Goal: Task Accomplishment & Management: Complete application form

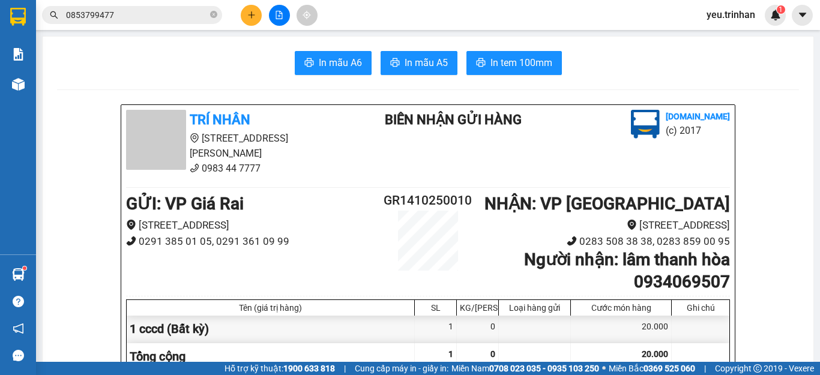
click at [260, 16] on button at bounding box center [251, 15] width 21 height 21
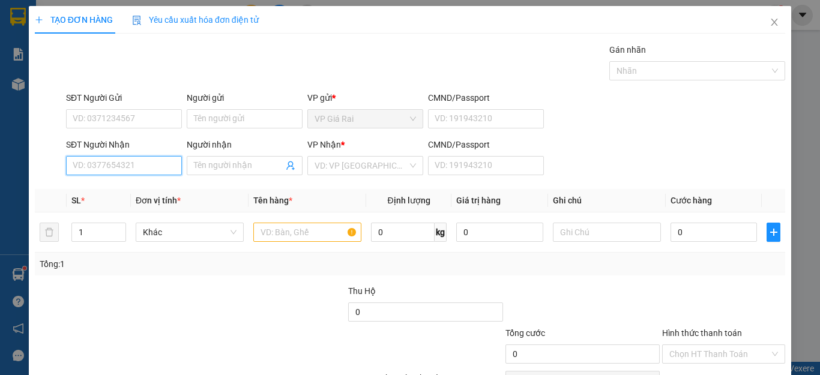
click at [153, 157] on input "SĐT Người Nhận" at bounding box center [124, 165] width 116 height 19
type input "0337697679"
click at [159, 190] on div "0337697679 - [PERSON_NAME]" at bounding box center [132, 189] width 118 height 13
type input "[PERSON_NAME]"
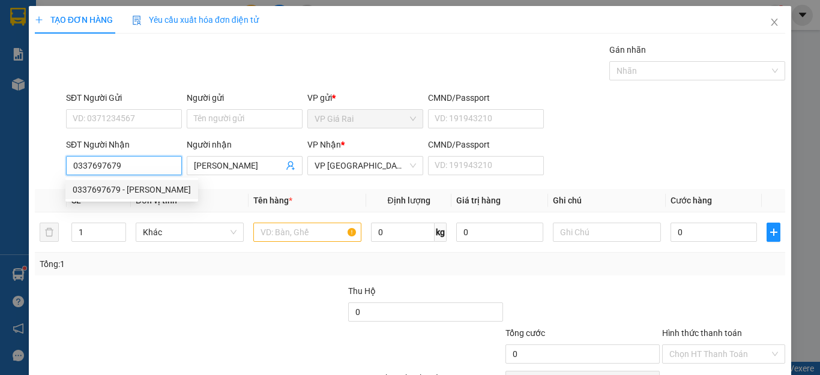
type input "100.000"
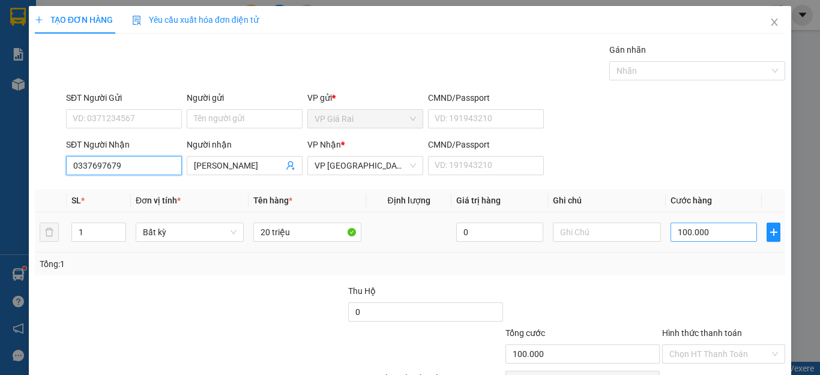
type input "0337697679"
click at [712, 233] on input "100.000" at bounding box center [714, 232] width 86 height 19
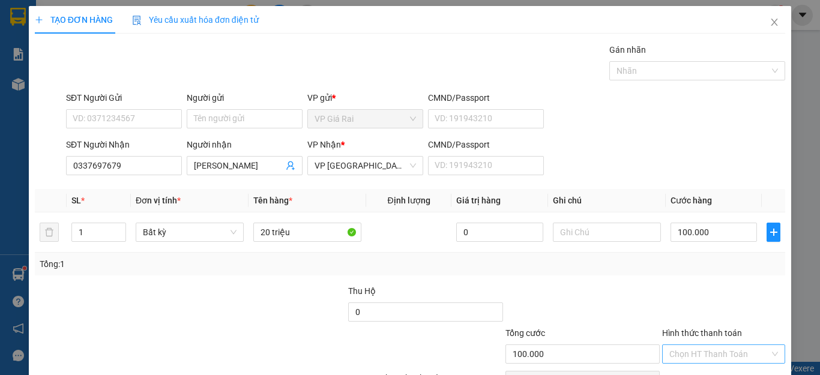
click at [737, 360] on input "Hình thức thanh toán" at bounding box center [720, 354] width 100 height 18
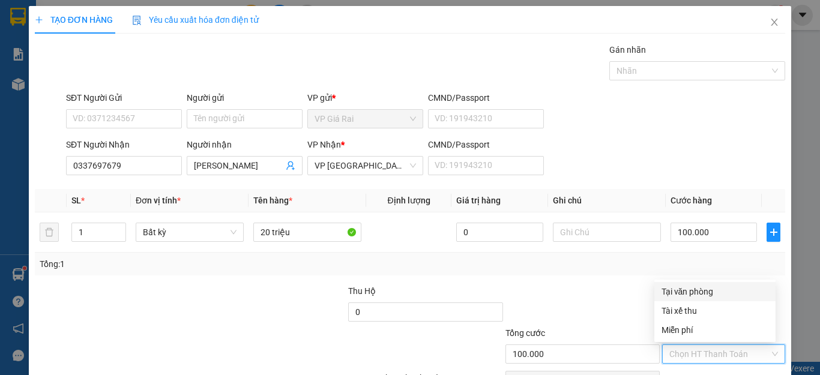
click at [706, 290] on div "Tại văn phòng" at bounding box center [715, 291] width 107 height 13
type input "0"
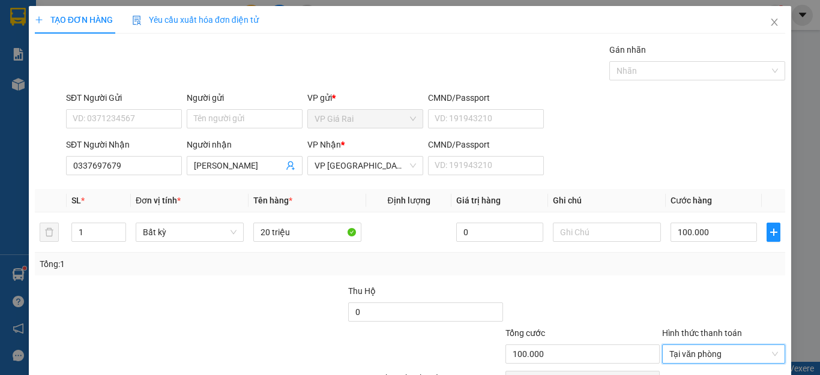
scroll to position [69, 0]
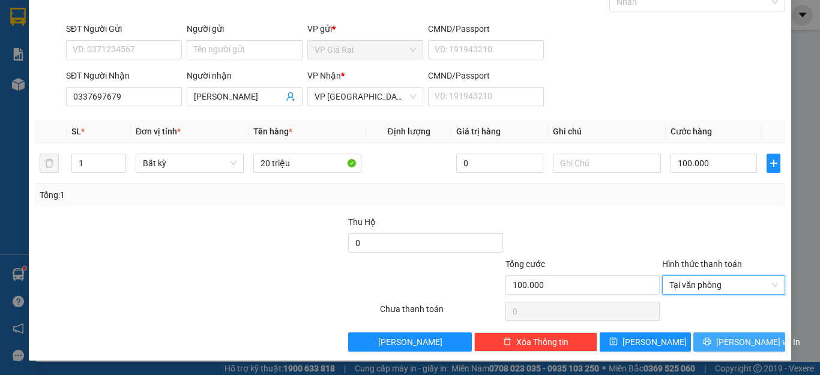
click at [738, 342] on span "[PERSON_NAME] và In" at bounding box center [759, 342] width 84 height 13
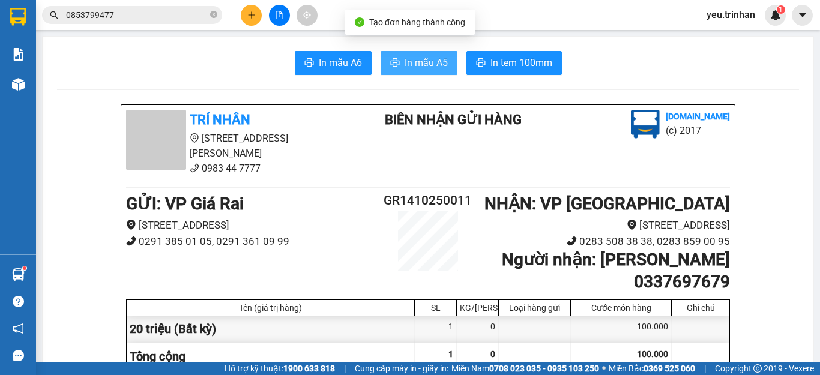
click at [426, 58] on span "In mẫu A5" at bounding box center [426, 62] width 43 height 15
click at [412, 56] on span "In mẫu A5" at bounding box center [426, 62] width 43 height 15
click at [416, 17] on div "Kết quả tìm kiếm ( 15 ) Bộ lọc Mã ĐH Trạng thái Món hàng Thu hộ Tổng cước Chưa …" at bounding box center [410, 15] width 820 height 30
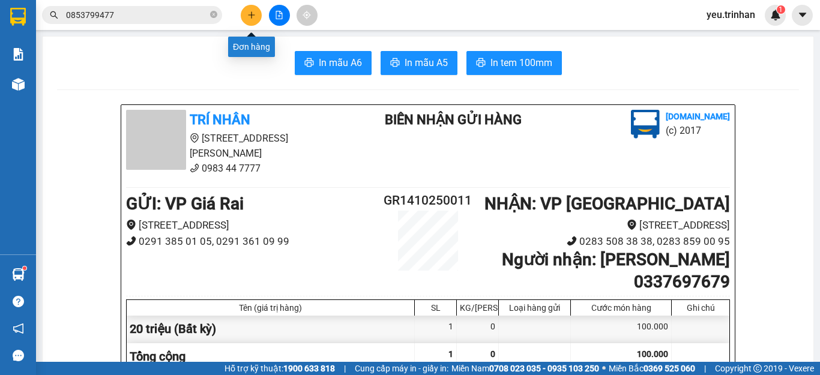
click at [248, 15] on icon "plus" at bounding box center [251, 15] width 8 height 8
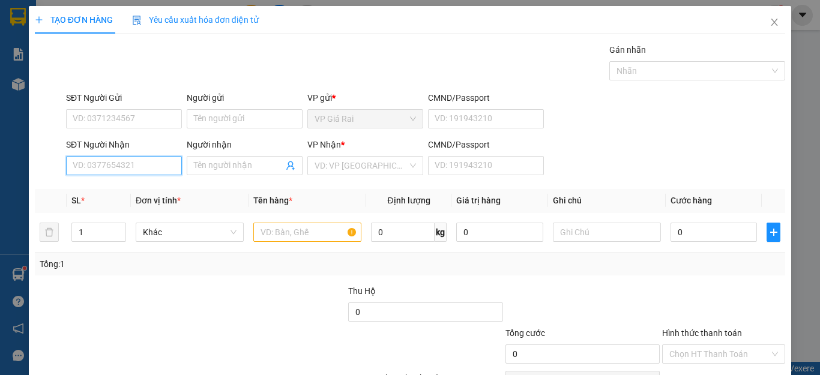
click at [139, 168] on input "SĐT Người Nhận" at bounding box center [124, 165] width 116 height 19
type input "0"
click at [17, 27] on div "TẠO ĐƠN HÀNG Yêu cầu xuất hóa đơn điện tử Transit Pickup Surcharge Ids Transit …" at bounding box center [410, 187] width 820 height 375
click at [14, 13] on div "TẠO ĐƠN HÀNG Yêu cầu xuất hóa đơn điện tử Transit Pickup Surcharge Ids Transit …" at bounding box center [410, 187] width 820 height 375
click at [770, 19] on icon "close" at bounding box center [775, 22] width 10 height 10
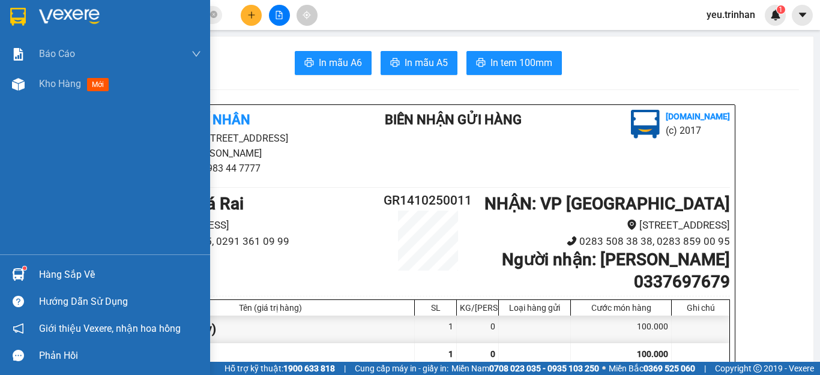
click at [25, 19] on img at bounding box center [18, 17] width 16 height 18
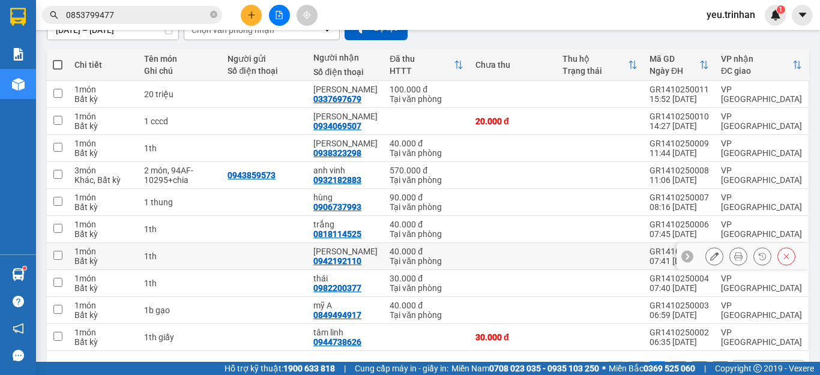
scroll to position [159, 0]
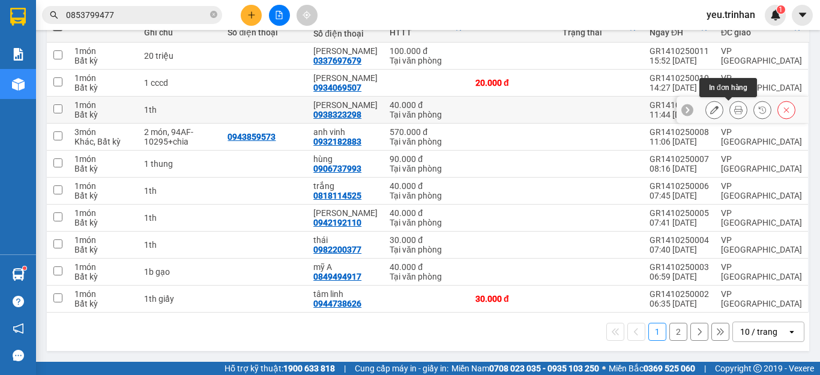
click at [735, 108] on icon at bounding box center [739, 110] width 8 height 8
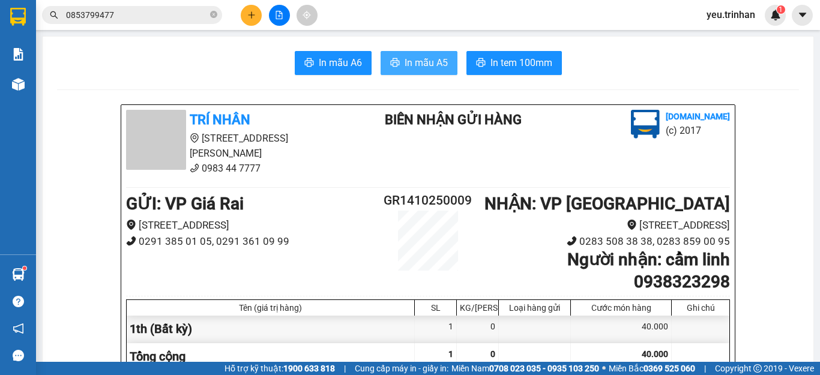
click at [419, 57] on span "In mẫu A5" at bounding box center [426, 62] width 43 height 15
click at [249, 22] on button at bounding box center [251, 15] width 21 height 21
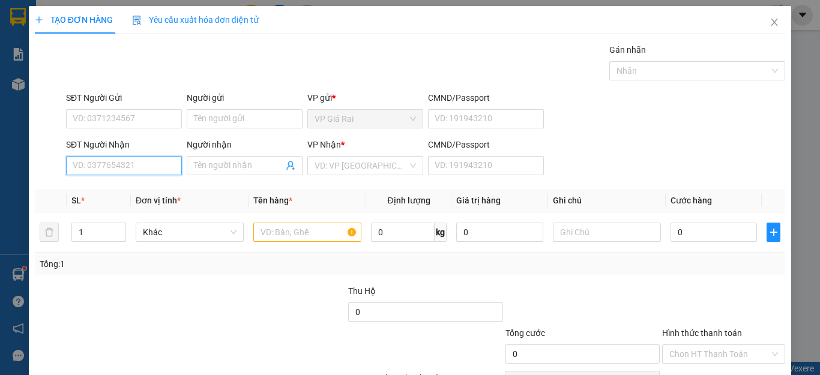
click at [108, 166] on input "SĐT Người Nhận" at bounding box center [124, 165] width 116 height 19
click at [114, 186] on div "0866756132 - gươm" at bounding box center [123, 189] width 100 height 13
type input "0866756132"
type input "gươm"
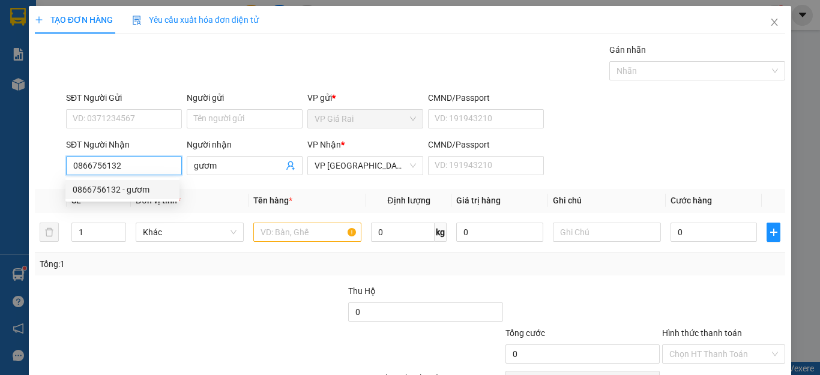
type input "40.000"
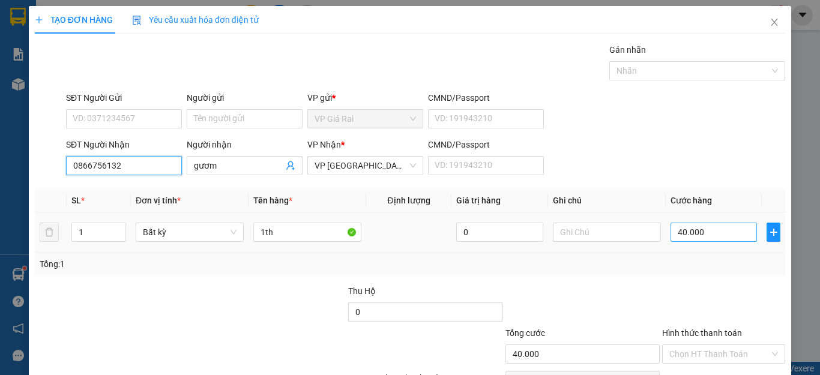
type input "0866756132"
click at [690, 227] on input "40.000" at bounding box center [714, 232] width 86 height 19
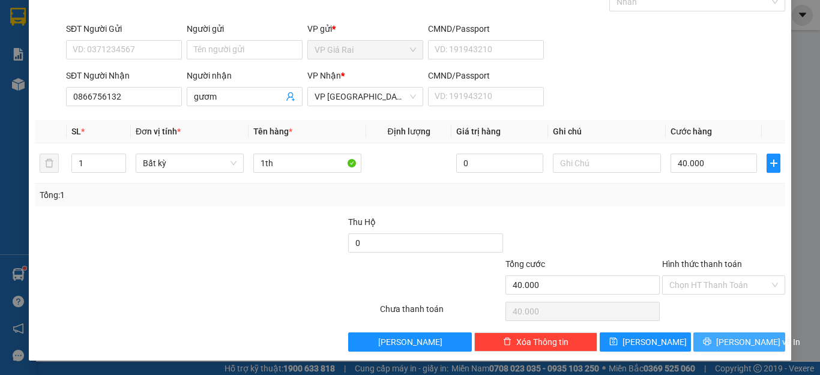
click at [712, 342] on icon "printer" at bounding box center [707, 342] width 8 height 8
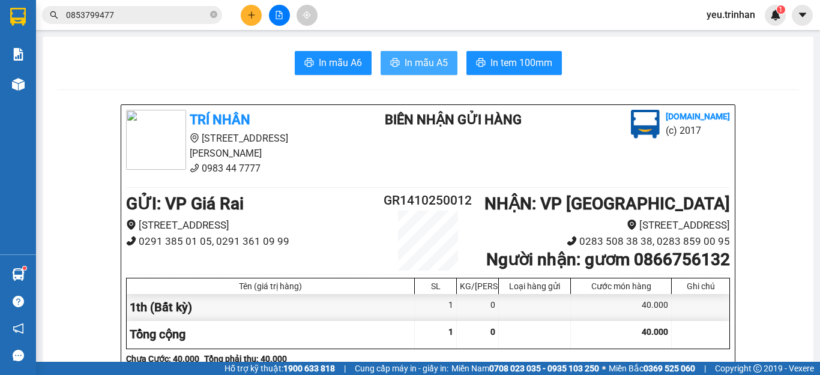
click at [381, 52] on button "In mẫu A5" at bounding box center [419, 63] width 77 height 24
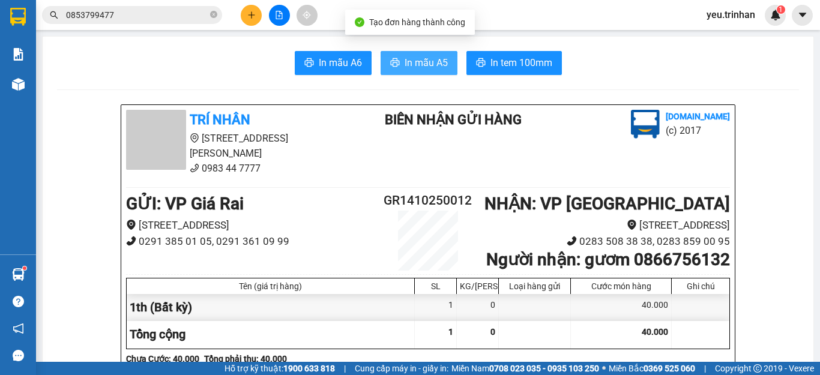
click at [383, 55] on button "In mẫu A5" at bounding box center [419, 63] width 77 height 24
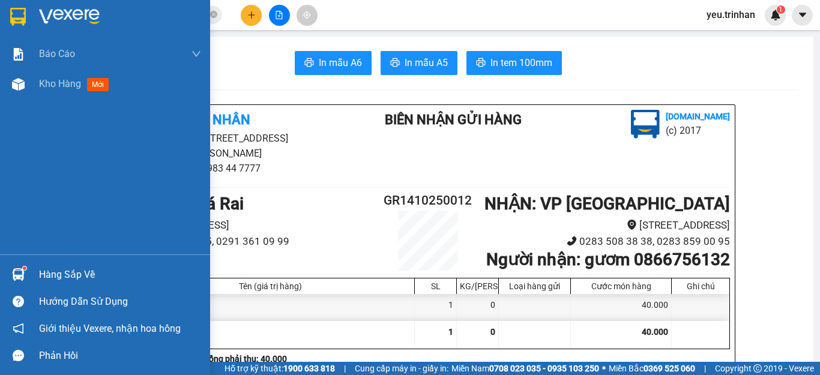
click at [17, 22] on img at bounding box center [18, 17] width 16 height 18
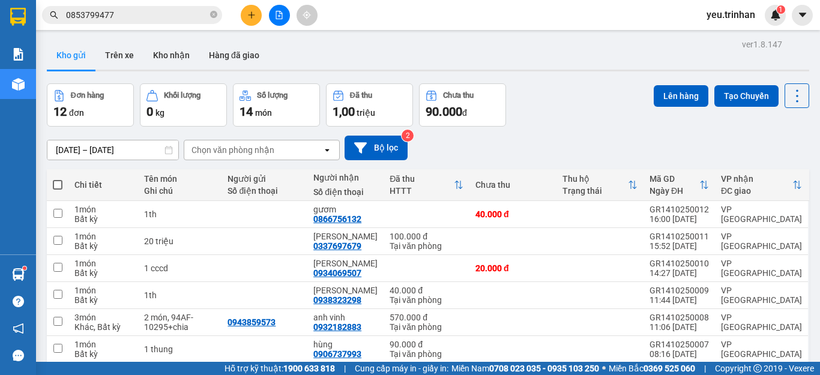
scroll to position [60, 0]
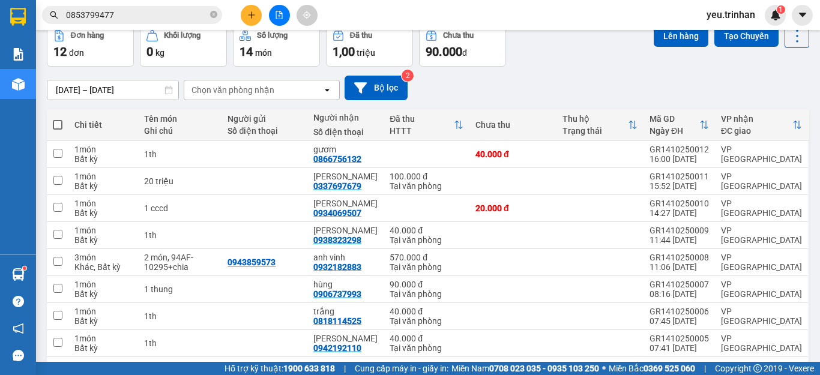
click at [57, 125] on span at bounding box center [58, 125] width 10 height 10
click at [58, 119] on input "checkbox" at bounding box center [58, 119] width 0 height 0
checkbox input "true"
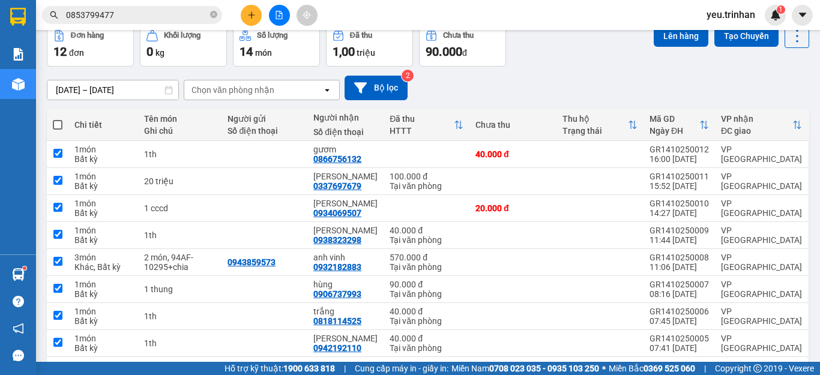
checkbox input "true"
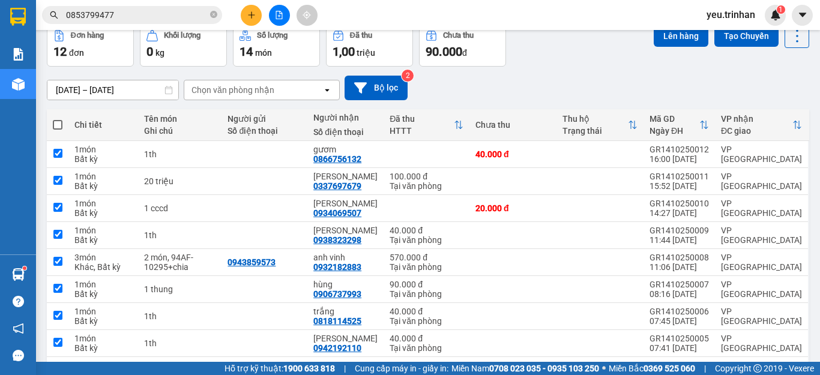
checkbox input "true"
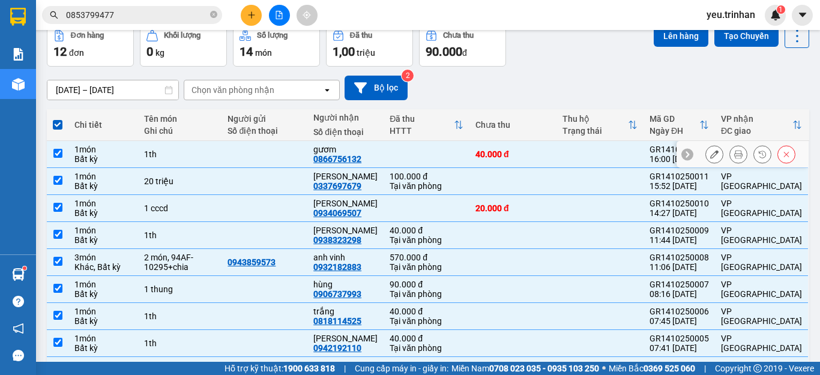
click at [60, 159] on td at bounding box center [58, 154] width 22 height 27
checkbox input "false"
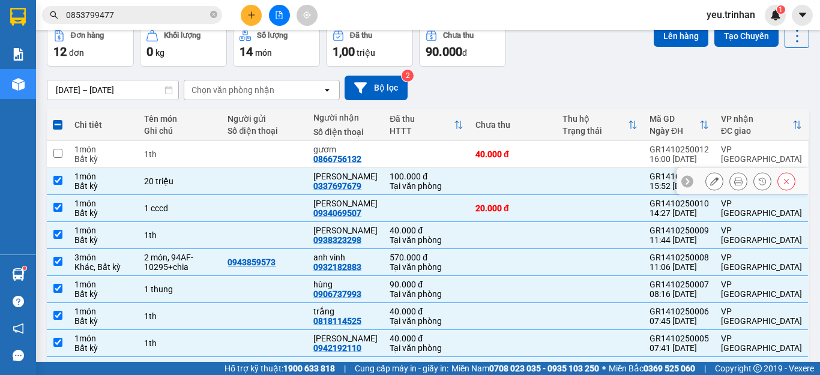
click at [60, 182] on input "checkbox" at bounding box center [57, 180] width 9 height 9
checkbox input "false"
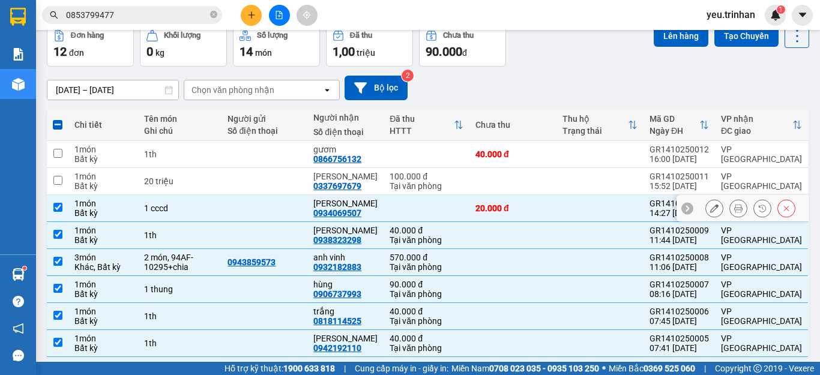
click at [56, 208] on input "checkbox" at bounding box center [57, 207] width 9 height 9
checkbox input "false"
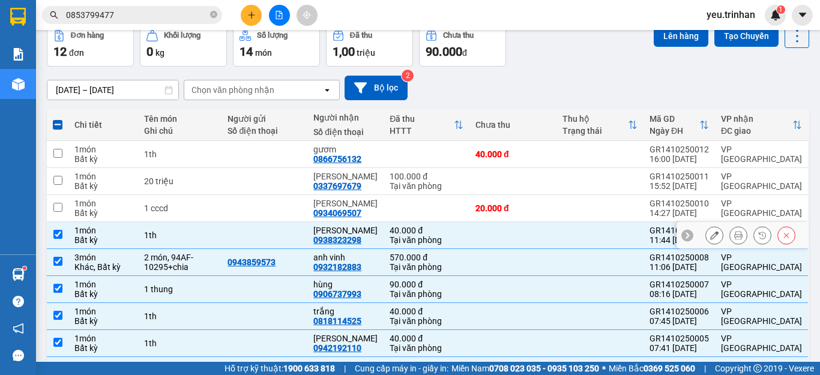
click at [55, 233] on input "checkbox" at bounding box center [57, 234] width 9 height 9
checkbox input "false"
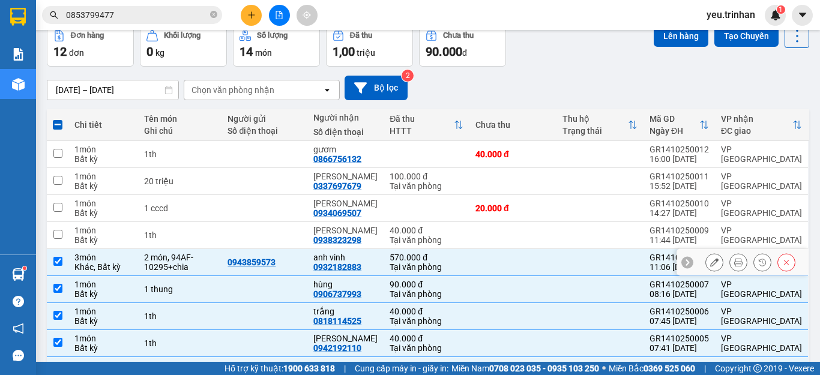
click at [55, 264] on input "checkbox" at bounding box center [57, 261] width 9 height 9
checkbox input "false"
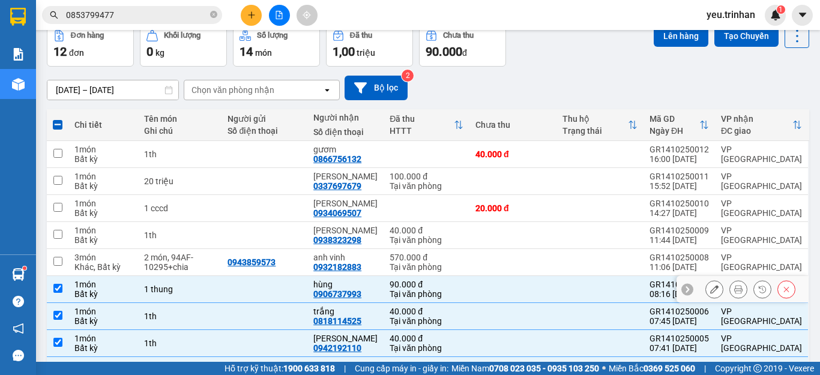
click at [59, 290] on input "checkbox" at bounding box center [57, 288] width 9 height 9
checkbox input "false"
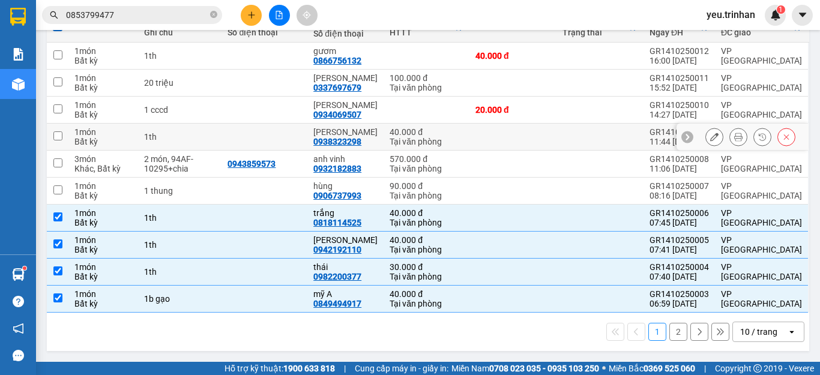
scroll to position [0, 0]
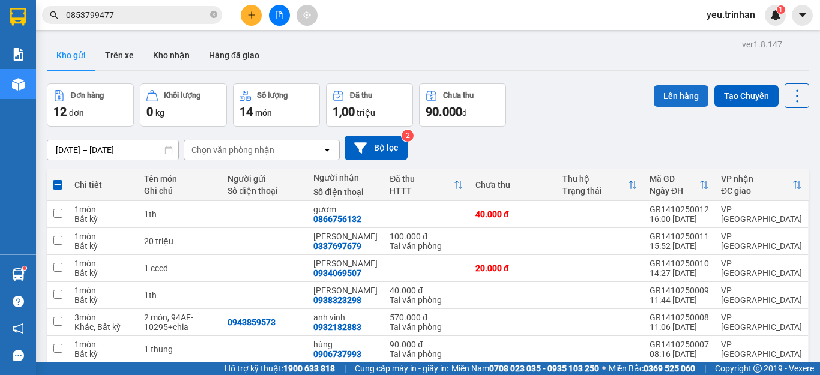
click at [682, 92] on button "Lên hàng" at bounding box center [681, 96] width 55 height 22
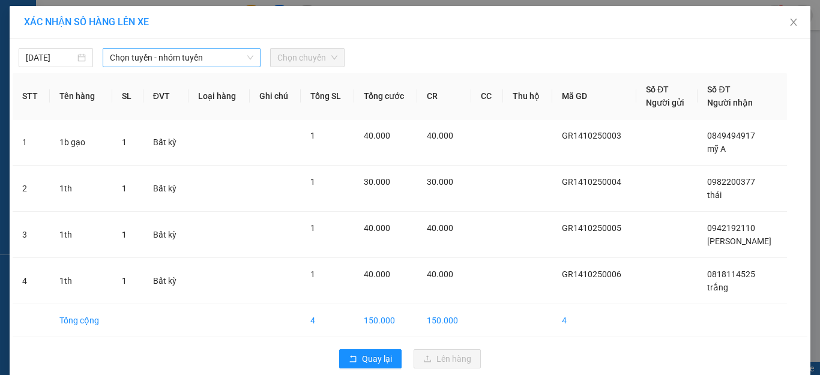
drag, startPoint x: 138, startPoint y: 58, endPoint x: 138, endPoint y: 65, distance: 7.8
click at [138, 59] on span "Chọn tuyến - nhóm tuyến" at bounding box center [182, 58] width 144 height 18
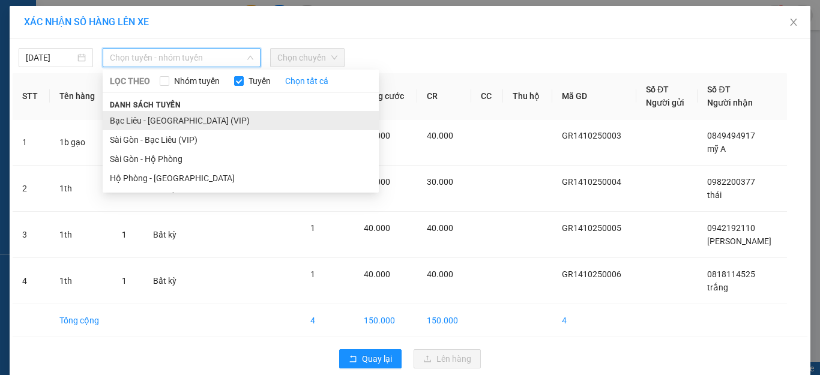
click at [118, 121] on li "Bạc Liêu - [GEOGRAPHIC_DATA] (VIP)" at bounding box center [241, 120] width 276 height 19
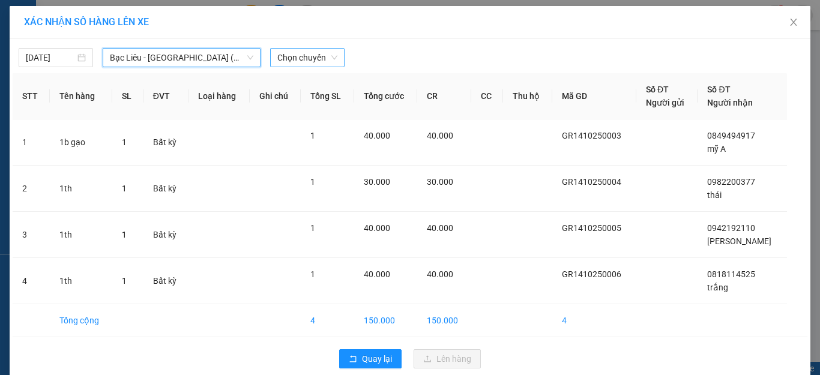
click at [317, 51] on span "Chọn chuyến" at bounding box center [307, 58] width 60 height 18
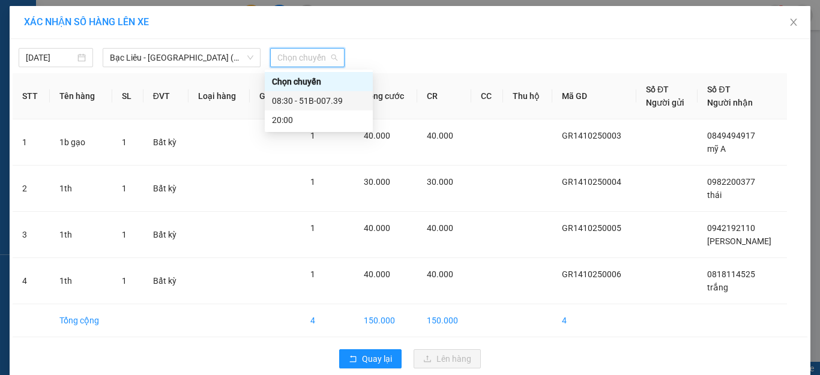
click at [305, 97] on div "08:30 - 51B-007.39" at bounding box center [319, 100] width 94 height 13
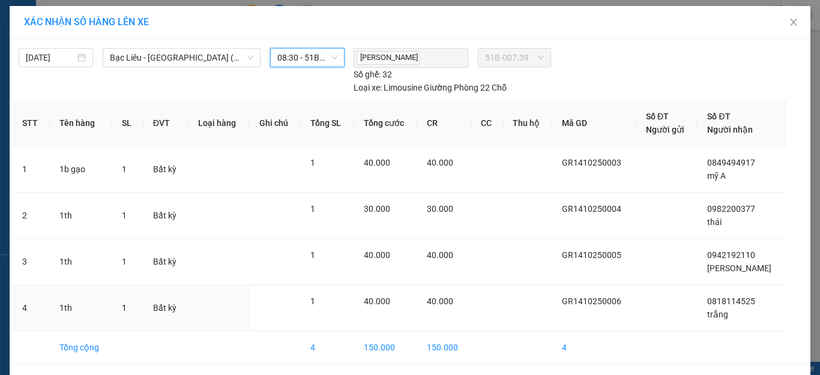
scroll to position [44, 0]
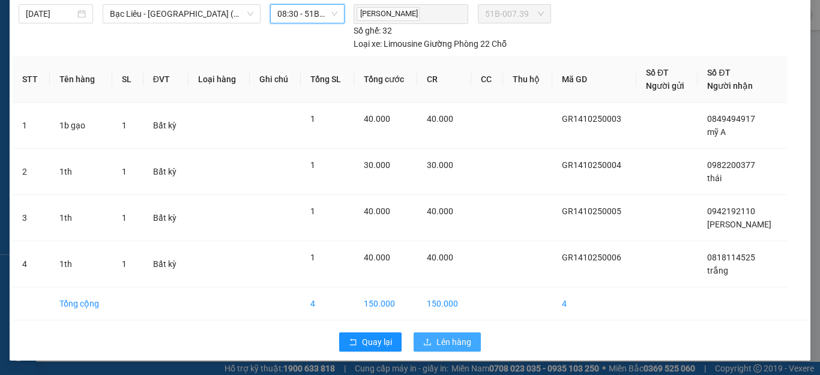
click at [443, 344] on span "Lên hàng" at bounding box center [454, 342] width 35 height 13
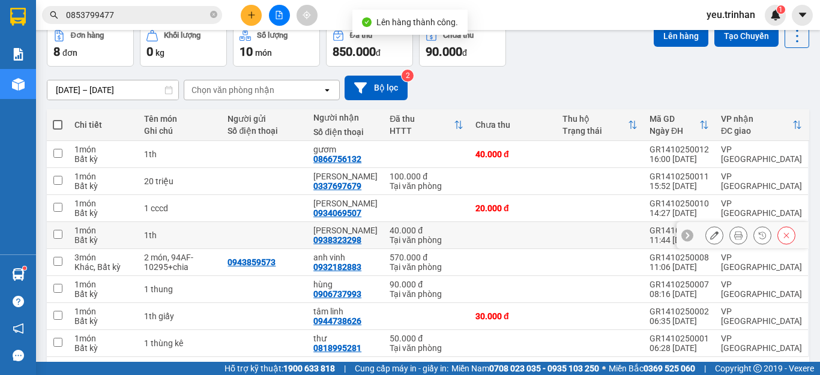
scroll to position [105, 0]
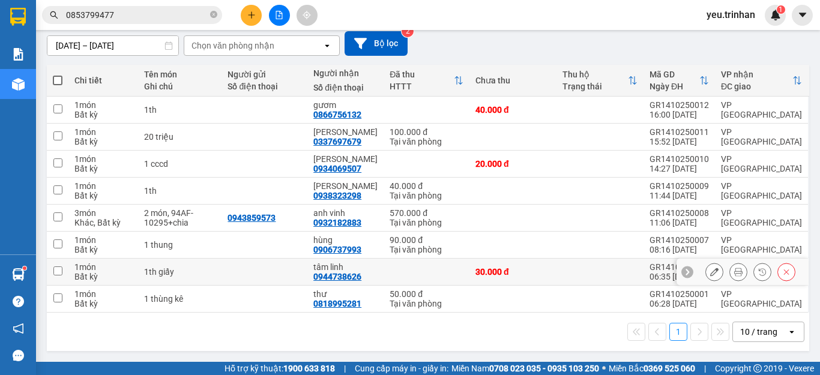
drag, startPoint x: 57, startPoint y: 272, endPoint x: 56, endPoint y: 291, distance: 19.2
click at [56, 271] on input "checkbox" at bounding box center [57, 271] width 9 height 9
checkbox input "true"
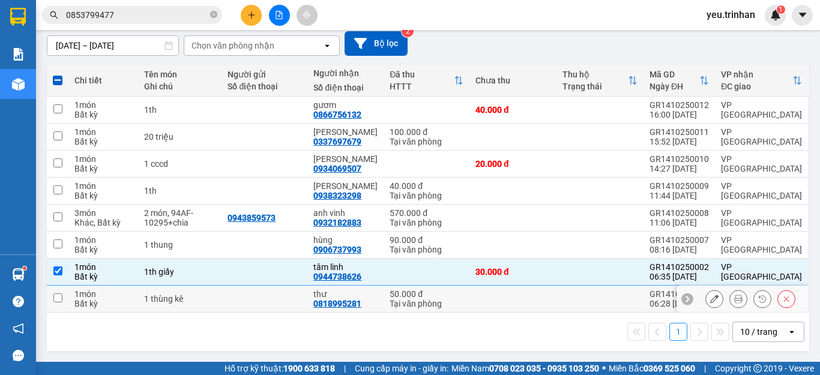
click at [58, 299] on input "checkbox" at bounding box center [57, 298] width 9 height 9
checkbox input "true"
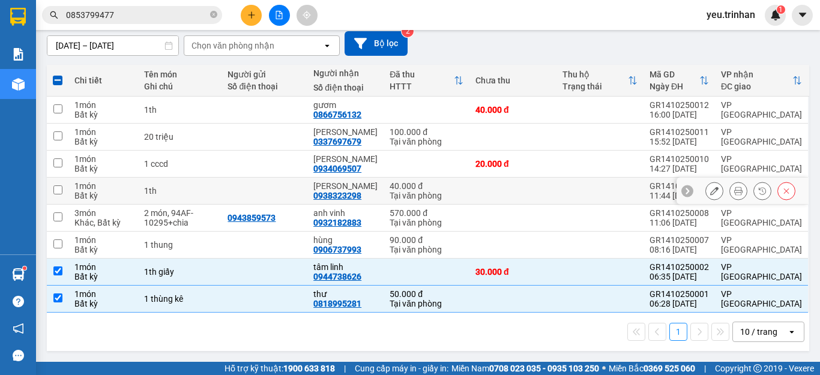
scroll to position [0, 0]
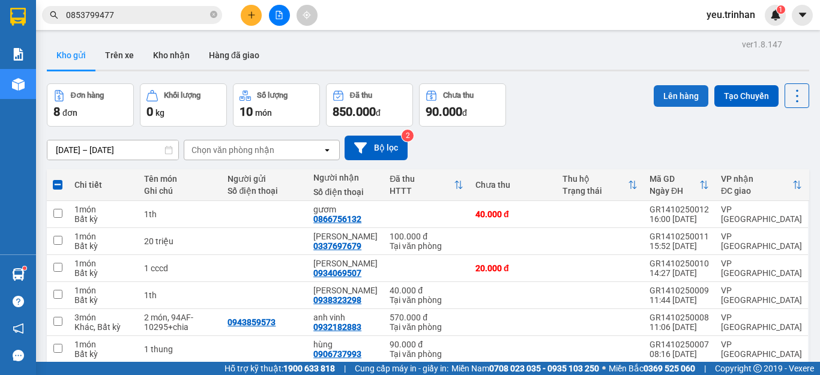
click at [679, 86] on button "Lên hàng" at bounding box center [681, 96] width 55 height 22
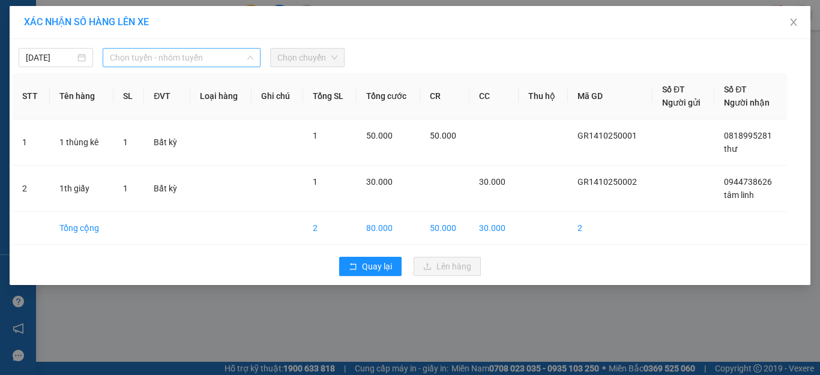
click at [189, 58] on span "Chọn tuyến - nhóm tuyến" at bounding box center [182, 58] width 144 height 18
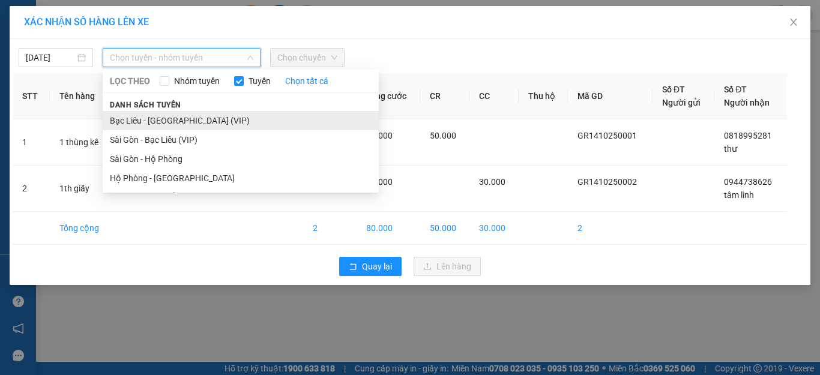
click at [150, 120] on li "Bạc Liêu - [GEOGRAPHIC_DATA] (VIP)" at bounding box center [241, 120] width 276 height 19
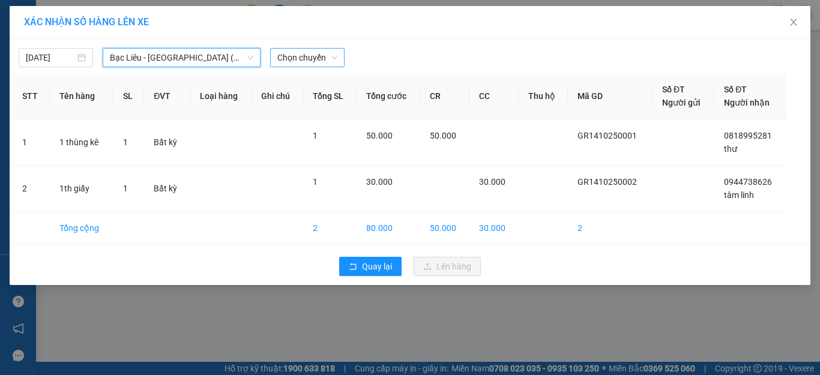
click at [315, 53] on span "Chọn chuyến" at bounding box center [307, 58] width 60 height 18
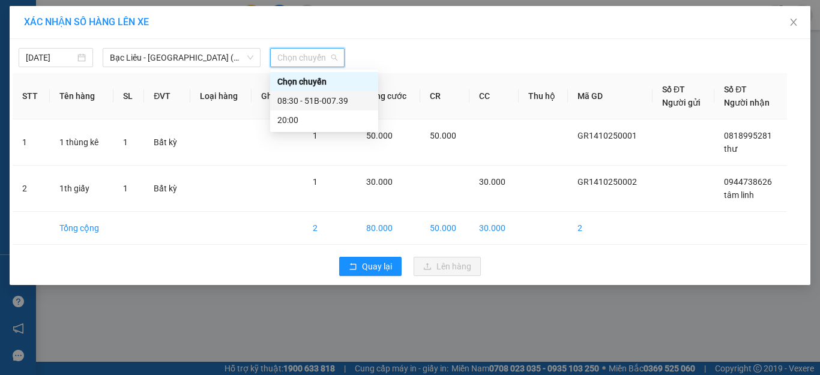
click at [302, 97] on div "08:30 - 51B-007.39" at bounding box center [324, 100] width 94 height 13
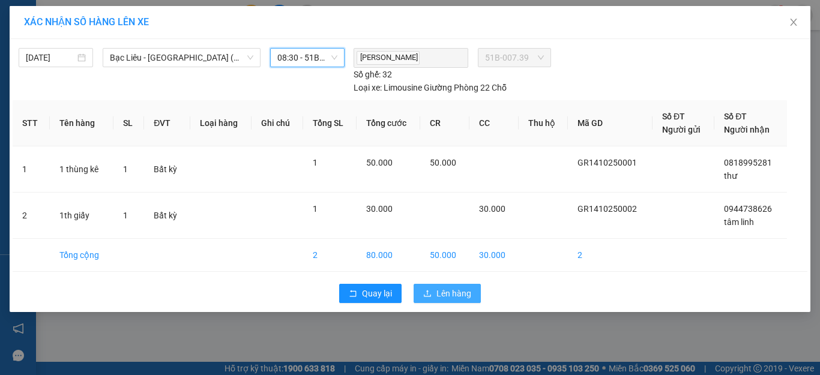
click at [454, 291] on span "Lên hàng" at bounding box center [454, 293] width 35 height 13
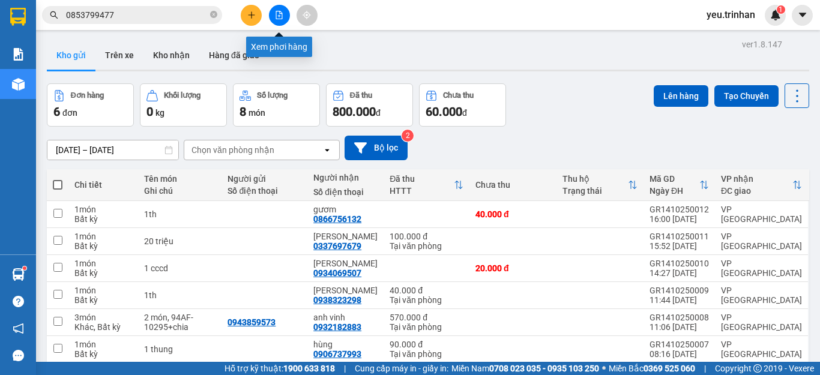
click at [271, 15] on button at bounding box center [279, 15] width 21 height 21
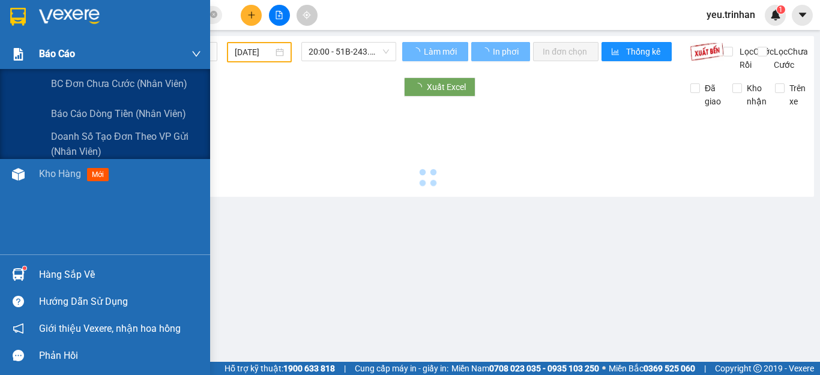
type input "[DATE]"
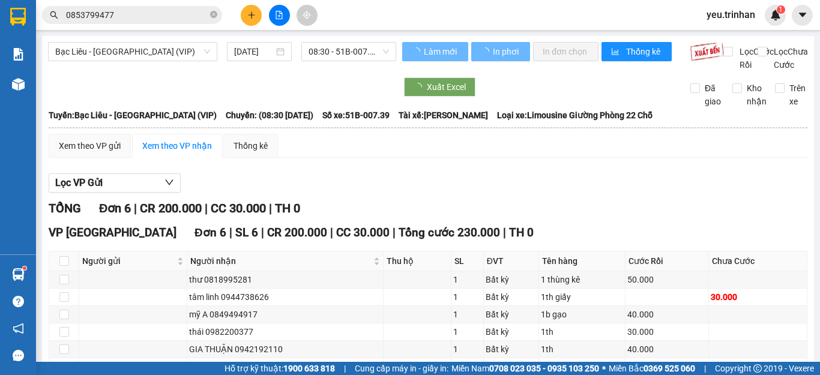
click at [160, 50] on span "Bạc Liêu - [GEOGRAPHIC_DATA] (VIP)" at bounding box center [132, 52] width 155 height 18
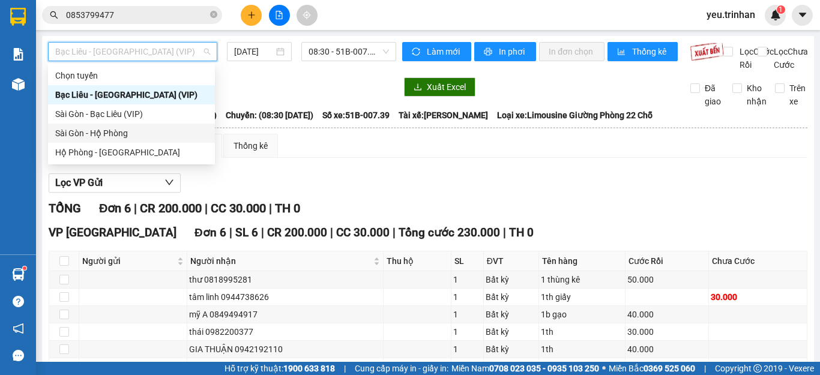
click at [71, 136] on div "Sài Gòn - Hộ Phòng" at bounding box center [131, 133] width 153 height 13
type input "[DATE]"
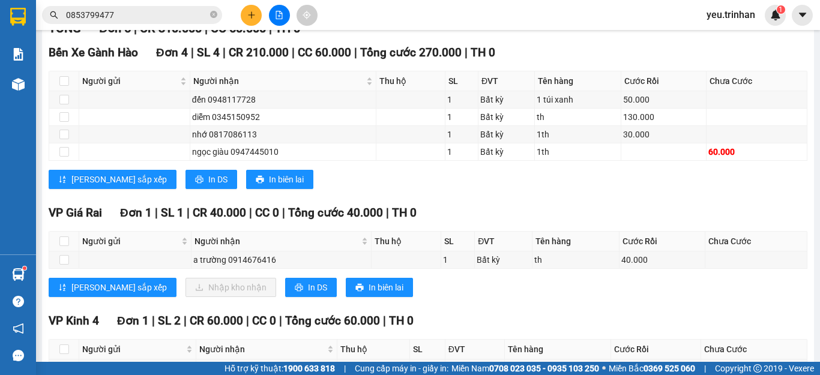
scroll to position [270, 0]
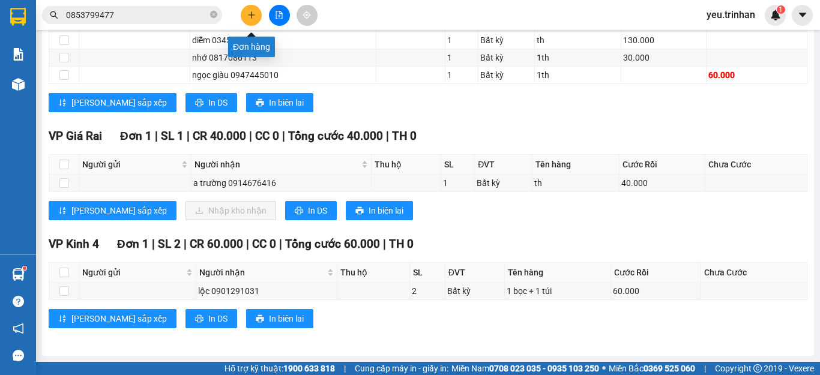
click at [249, 20] on button at bounding box center [251, 15] width 21 height 21
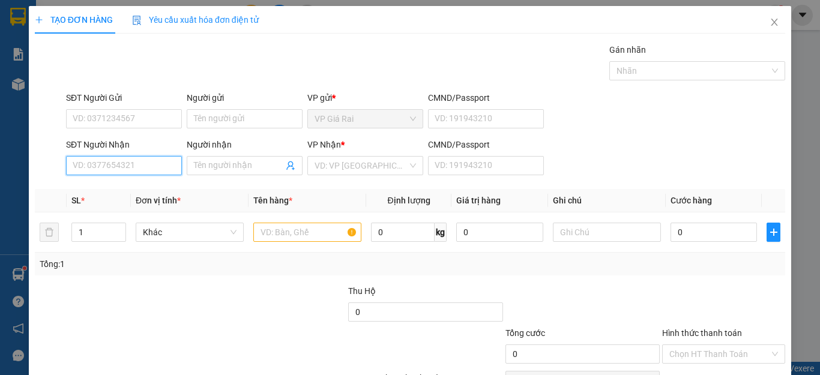
click at [121, 167] on input "SĐT Người Nhận" at bounding box center [124, 165] width 116 height 19
type input "0919642948"
click at [103, 186] on div "0919642948 - [PERSON_NAME]" at bounding box center [132, 189] width 118 height 13
type input "hồng"
type input "30.000"
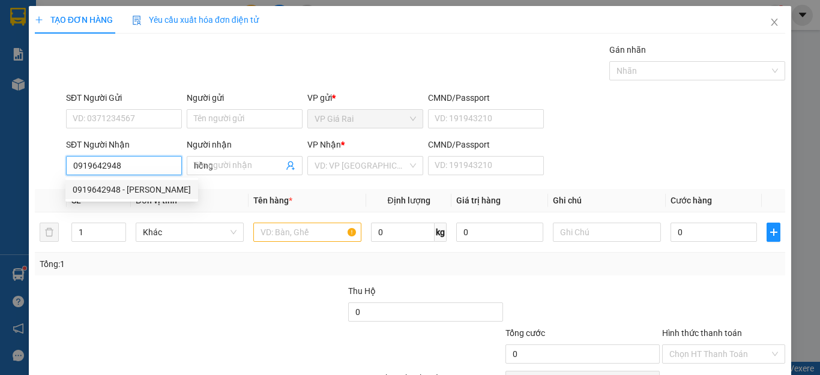
type input "30.000"
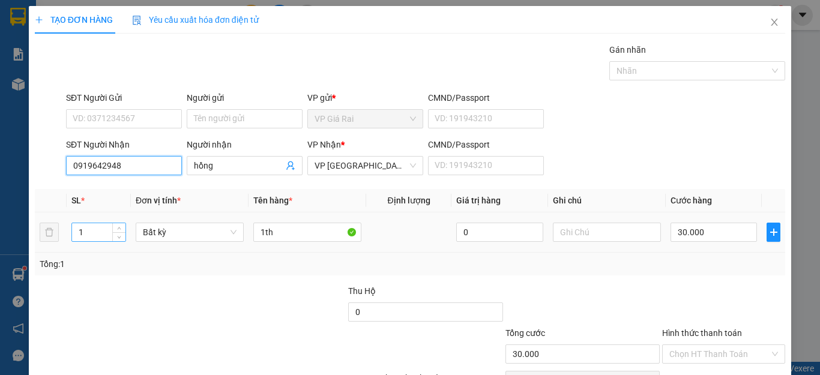
type input "0919642948"
drag, startPoint x: 72, startPoint y: 231, endPoint x: 15, endPoint y: 241, distance: 57.9
click at [15, 241] on div "TẠO ĐƠN HÀNG Yêu cầu xuất hóa đơn điện tử Transit Pickup Surcharge Ids Transit …" at bounding box center [410, 187] width 820 height 375
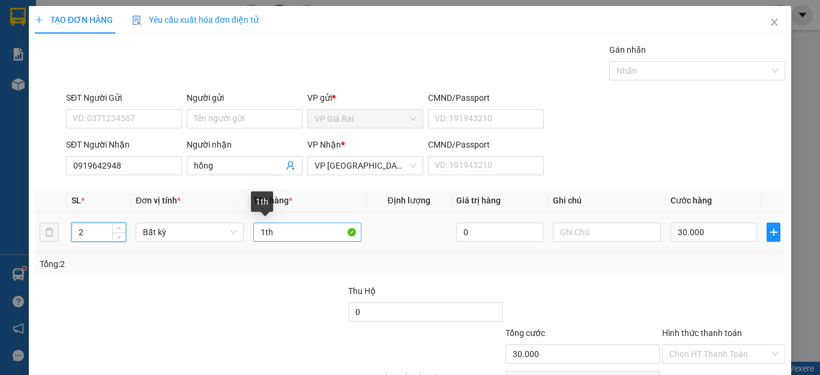
type input "2"
drag, startPoint x: 276, startPoint y: 232, endPoint x: 237, endPoint y: 234, distance: 39.1
click at [237, 234] on tr "2 Bất kỳ 1th 0 30.000" at bounding box center [410, 233] width 751 height 40
type input "0"
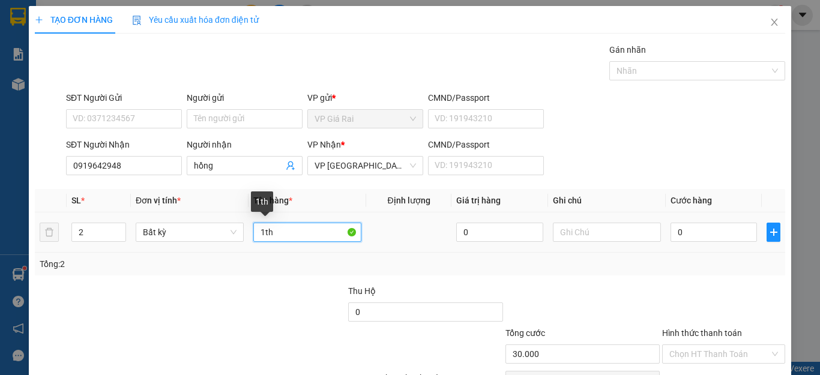
type input "0"
click at [324, 234] on input "1th" at bounding box center [307, 232] width 108 height 19
type input "1th 1 kiện"
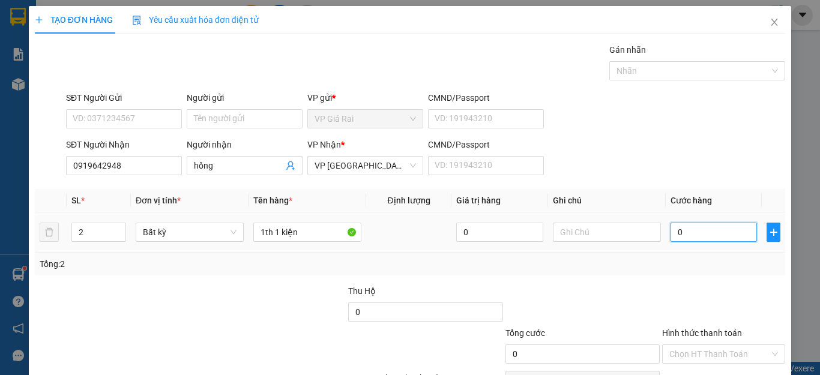
click at [690, 237] on input "0" at bounding box center [714, 232] width 86 height 19
type input "8"
type input "80"
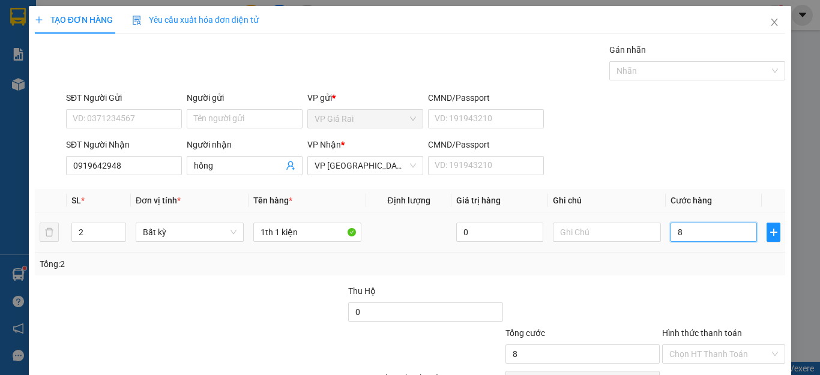
type input "80"
type input "80.000"
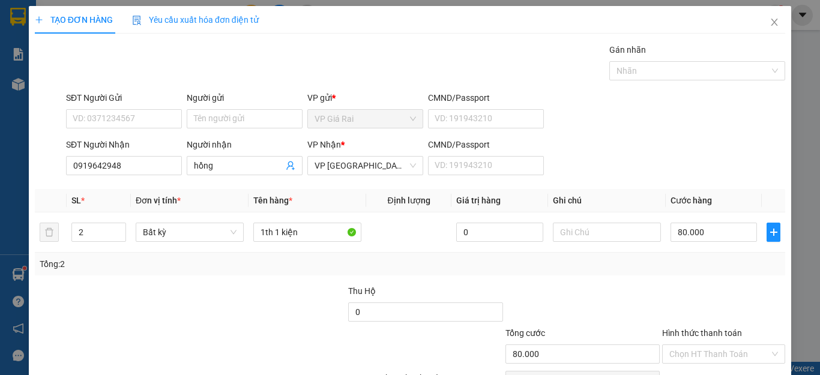
click at [691, 265] on div "Tổng: 2" at bounding box center [410, 264] width 741 height 13
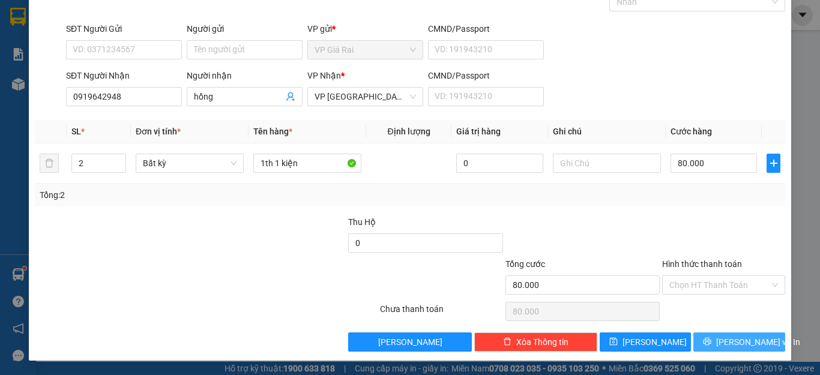
click at [751, 344] on span "[PERSON_NAME] và In" at bounding box center [759, 342] width 84 height 13
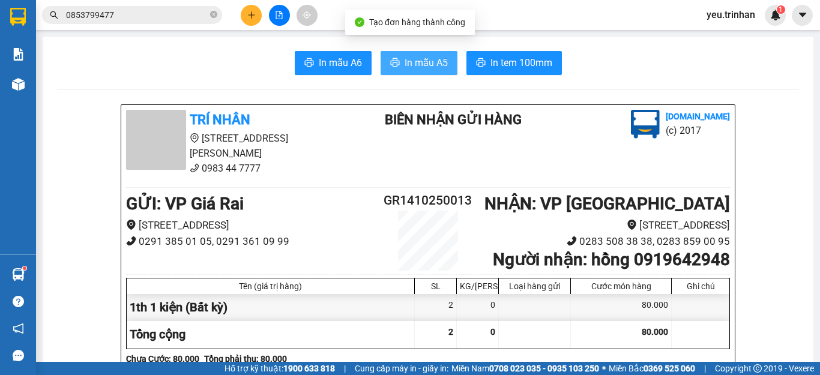
click at [434, 64] on span "In mẫu A5" at bounding box center [426, 62] width 43 height 15
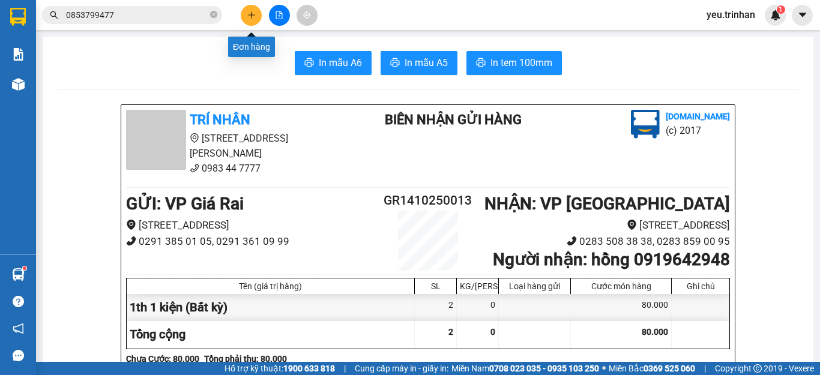
click at [250, 15] on icon "plus" at bounding box center [251, 14] width 7 height 1
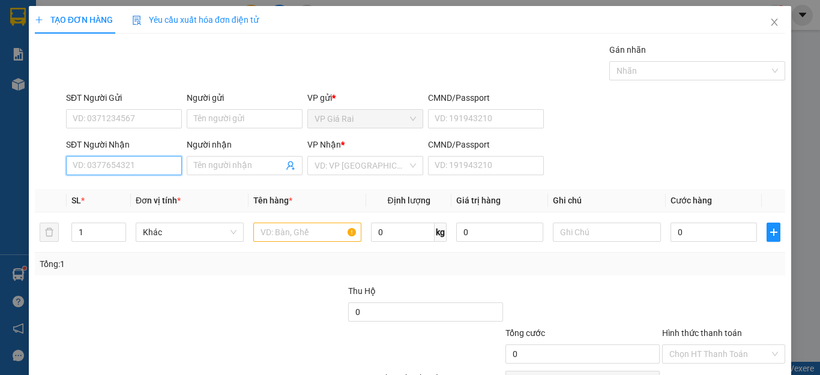
click at [106, 157] on input "SĐT Người Nhận" at bounding box center [124, 165] width 116 height 19
drag, startPoint x: 124, startPoint y: 169, endPoint x: 69, endPoint y: 174, distance: 54.9
click at [69, 174] on input "0916949483" at bounding box center [124, 165] width 116 height 19
type input "0916949483"
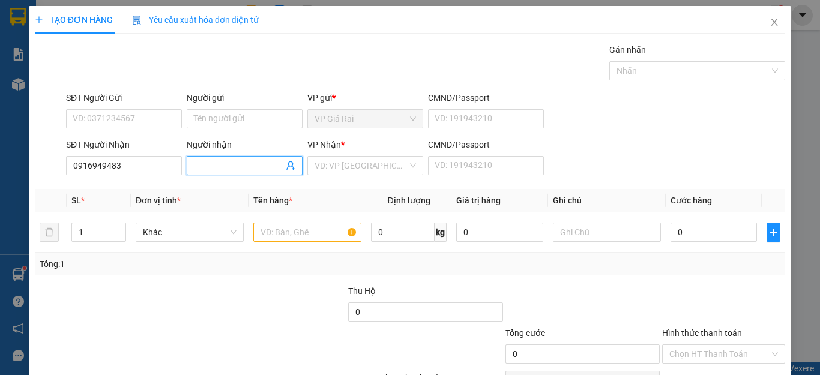
click at [230, 169] on input "Người nhận" at bounding box center [238, 165] width 89 height 13
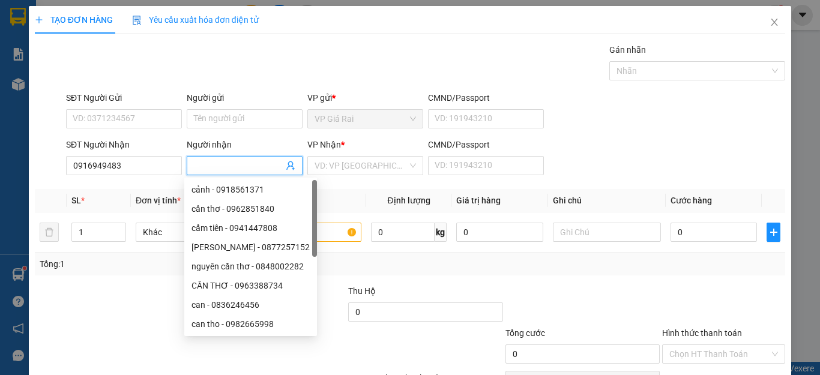
type input "y"
type input "ý"
drag, startPoint x: 327, startPoint y: 168, endPoint x: 332, endPoint y: 174, distance: 7.3
click at [330, 169] on input "search" at bounding box center [361, 166] width 93 height 18
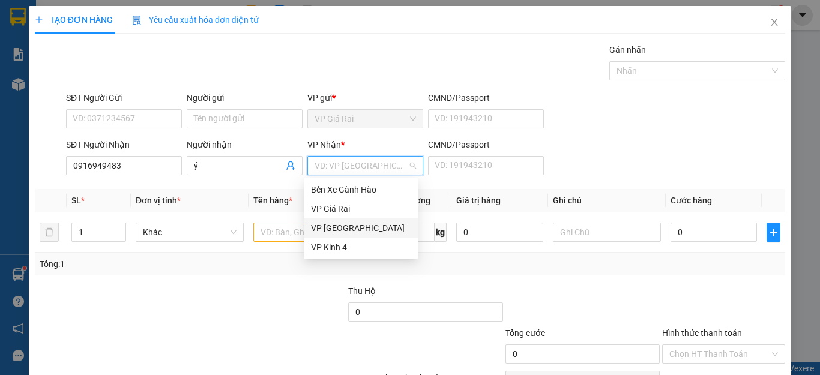
click at [338, 226] on div "VP [GEOGRAPHIC_DATA]" at bounding box center [361, 228] width 100 height 13
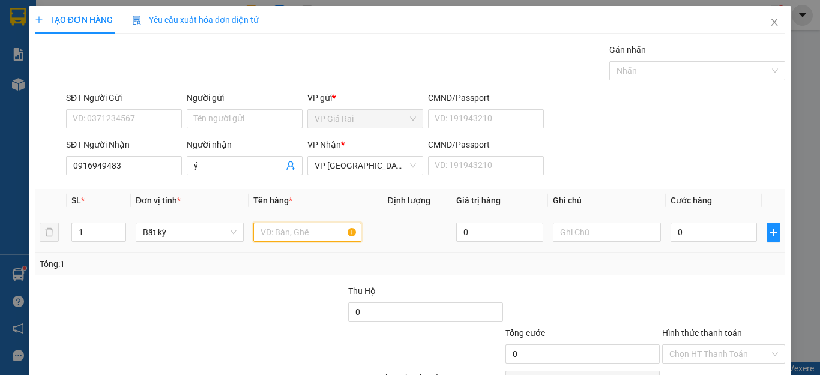
click at [299, 229] on input "text" at bounding box center [307, 232] width 108 height 19
type input "1th"
click at [705, 229] on input "0" at bounding box center [714, 232] width 86 height 19
type input "6"
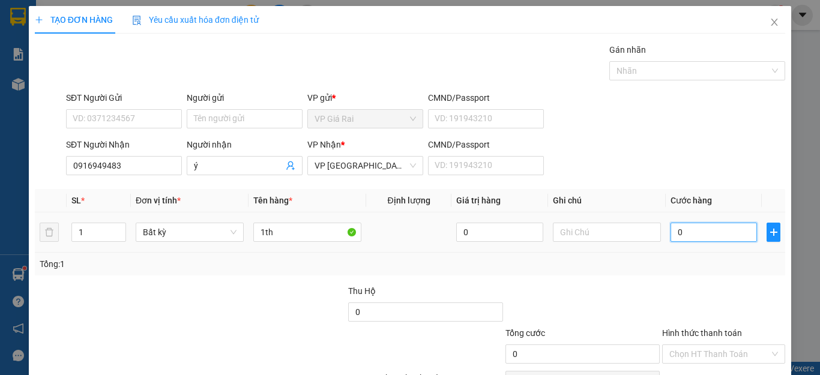
type input "6"
type input "60"
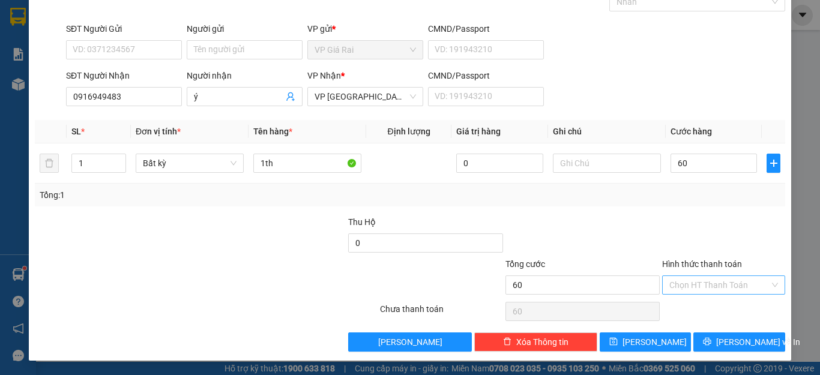
click at [691, 282] on input "Hình thức thanh toán" at bounding box center [720, 285] width 100 height 18
type input "60.000"
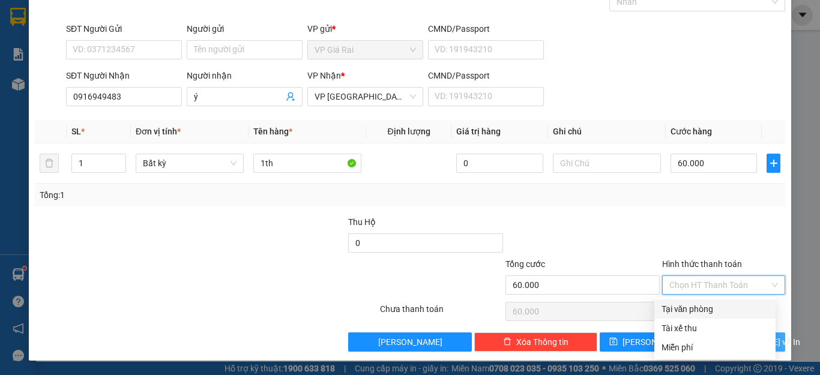
drag, startPoint x: 688, startPoint y: 304, endPoint x: 709, endPoint y: 342, distance: 43.6
click at [688, 305] on div "Tại văn phòng" at bounding box center [715, 309] width 107 height 13
type input "0"
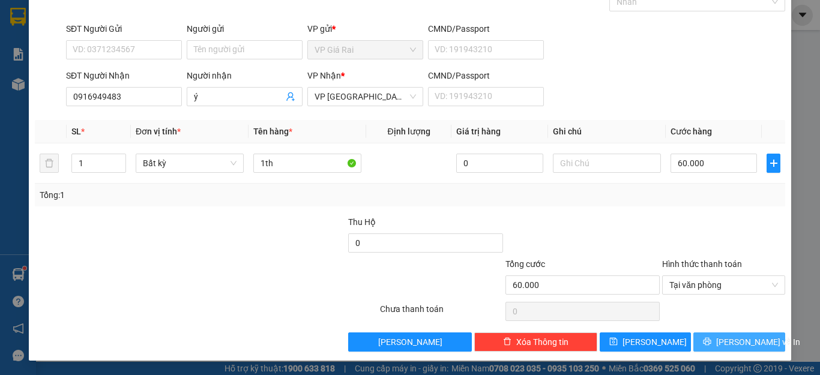
click at [712, 343] on icon "printer" at bounding box center [708, 342] width 8 height 8
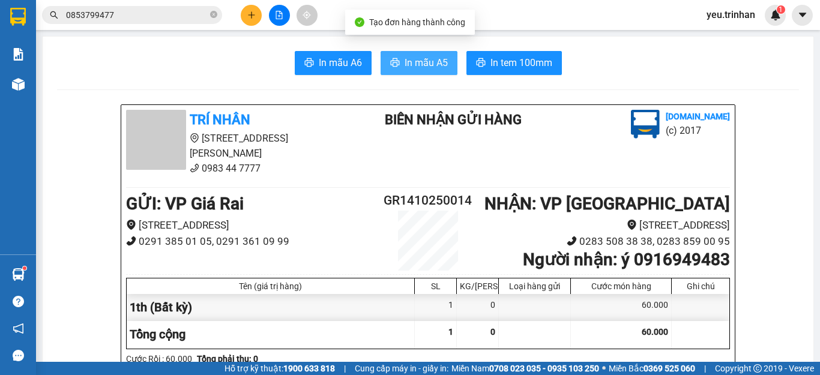
click at [415, 65] on span "In mẫu A5" at bounding box center [426, 62] width 43 height 15
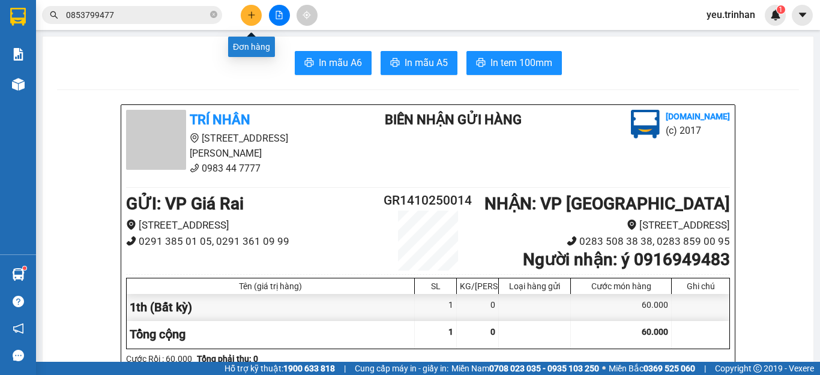
click at [256, 13] on button at bounding box center [251, 15] width 21 height 21
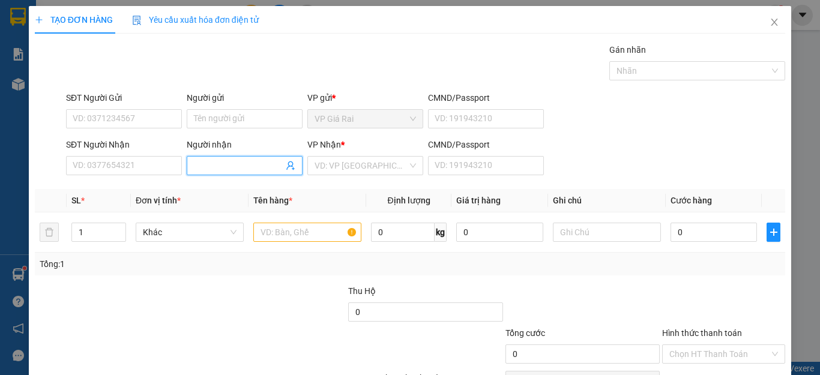
click at [252, 166] on input "Người nhận" at bounding box center [238, 165] width 89 height 13
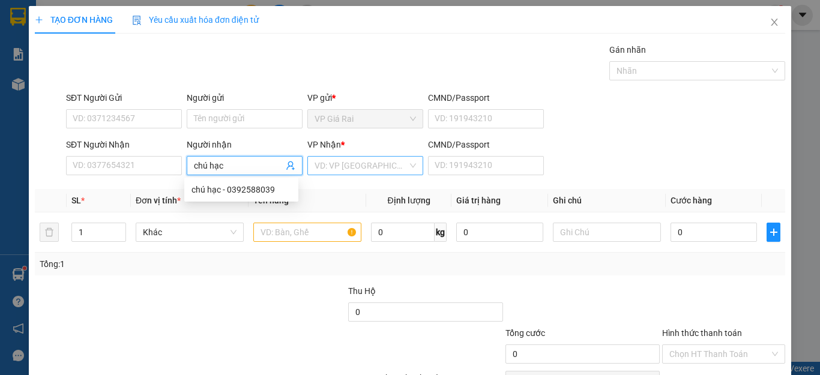
type input "chú hạc"
click at [342, 164] on input "search" at bounding box center [361, 166] width 93 height 18
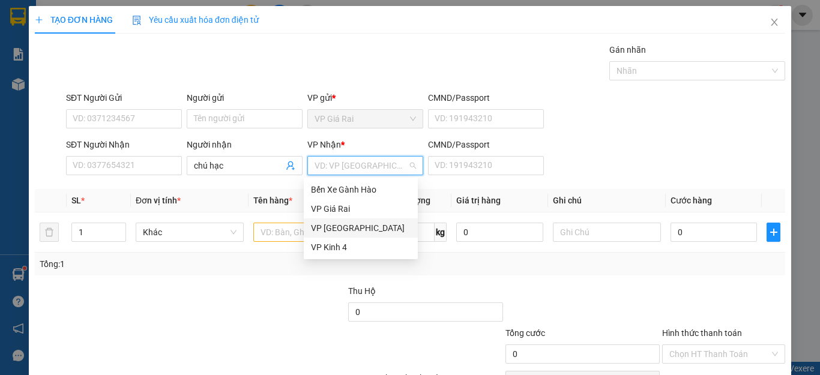
click at [330, 226] on div "VP [GEOGRAPHIC_DATA]" at bounding box center [361, 228] width 100 height 13
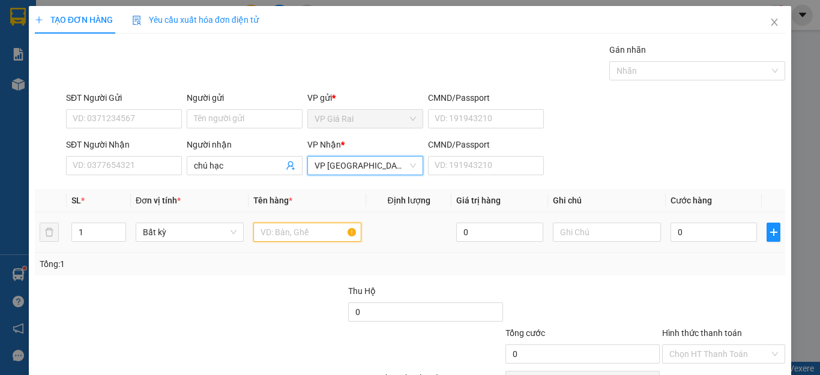
click at [273, 226] on input "text" at bounding box center [307, 232] width 108 height 19
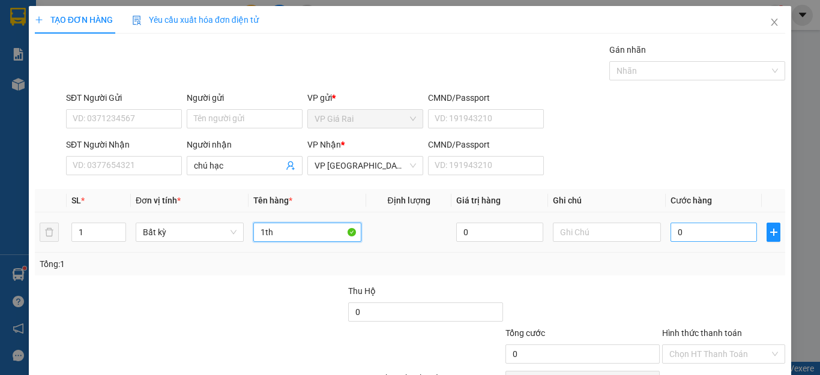
type input "1th"
click at [690, 236] on input "0" at bounding box center [714, 232] width 86 height 19
type input "3"
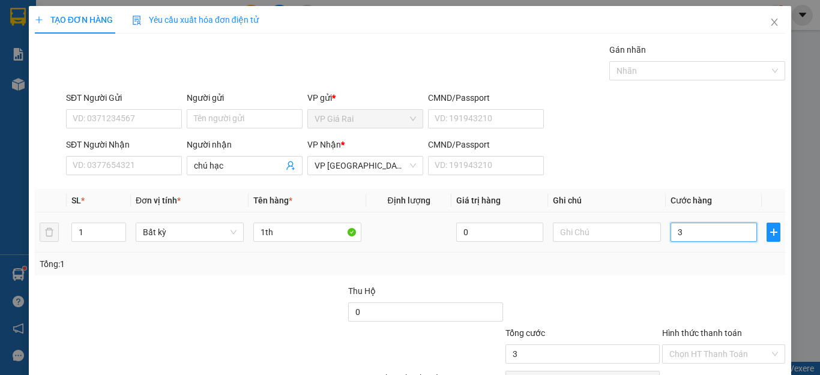
type input "30"
type input "30.000"
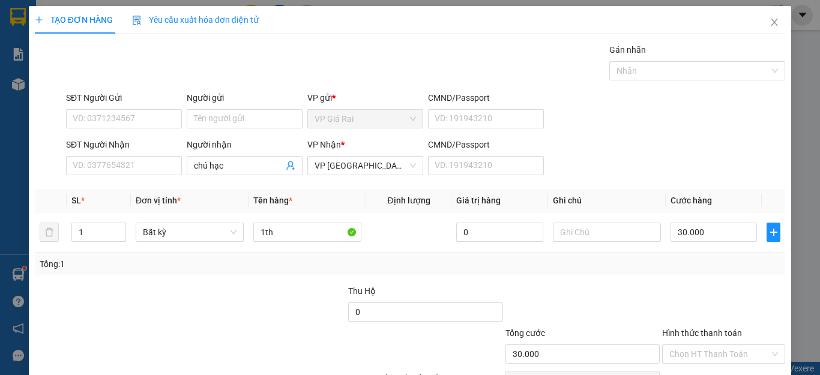
click at [689, 262] on div "Tổng: 1" at bounding box center [410, 264] width 741 height 13
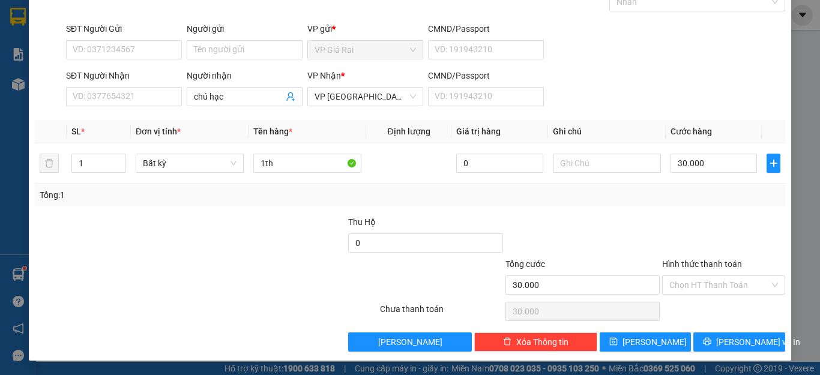
click at [703, 295] on div "Hình thức thanh toán Chọn HT Thanh Toán" at bounding box center [723, 279] width 123 height 42
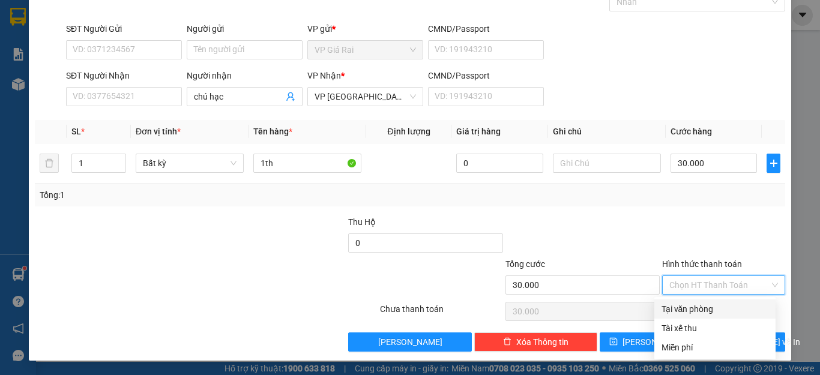
click at [707, 305] on div "Tại văn phòng" at bounding box center [715, 309] width 107 height 13
type input "0"
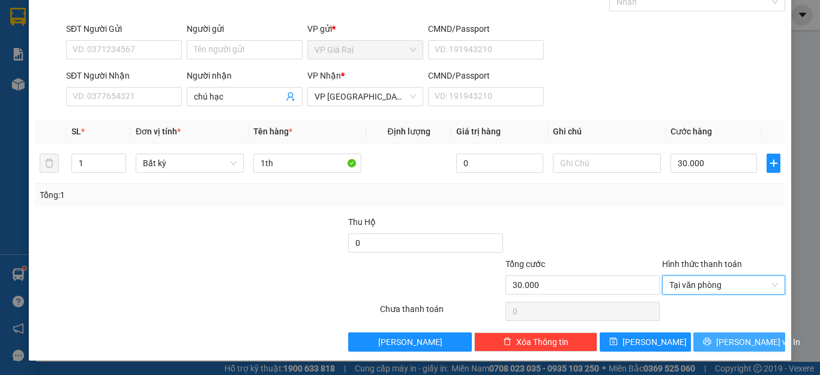
click at [728, 342] on span "[PERSON_NAME] và In" at bounding box center [759, 342] width 84 height 13
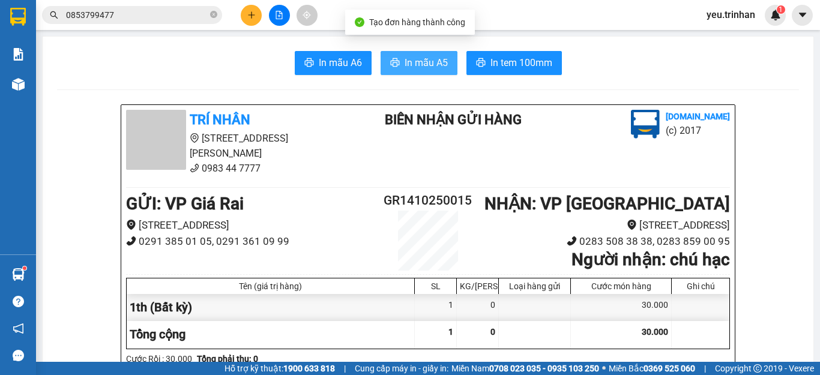
click at [411, 65] on span "In mẫu A5" at bounding box center [426, 62] width 43 height 15
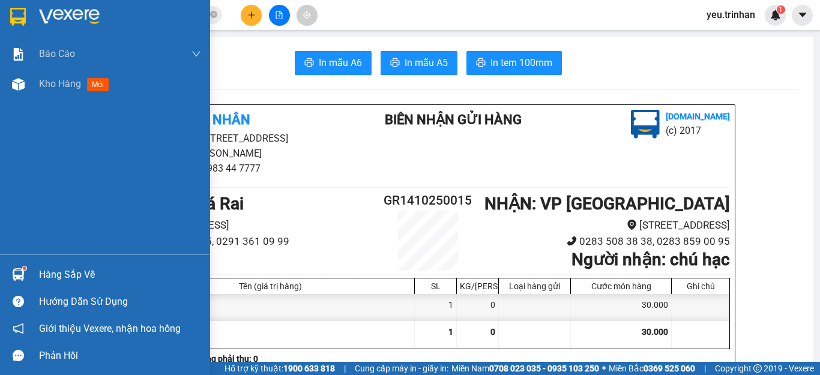
click at [10, 7] on div at bounding box center [18, 16] width 21 height 21
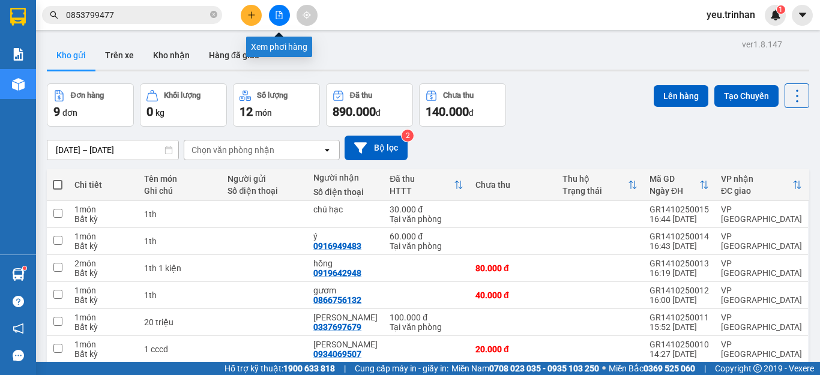
click at [280, 12] on icon "file-add" at bounding box center [279, 15] width 8 height 8
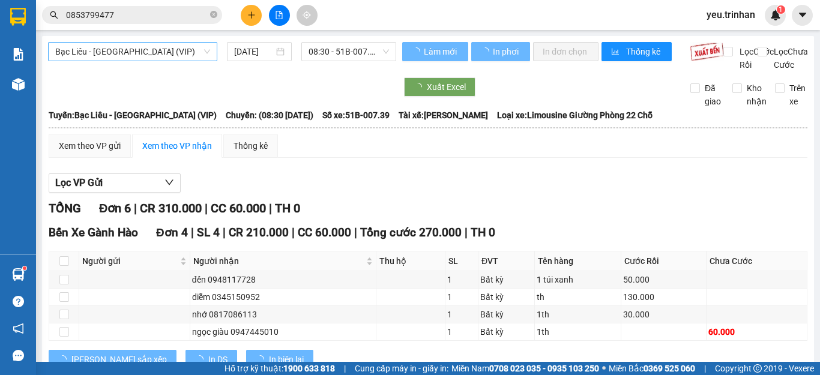
click at [141, 56] on span "Bạc Liêu - [GEOGRAPHIC_DATA] (VIP)" at bounding box center [132, 52] width 155 height 18
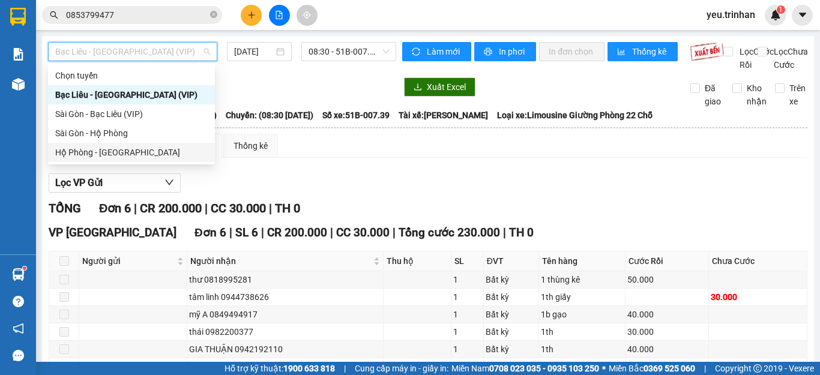
click at [94, 152] on div "Hộ Phòng - [GEOGRAPHIC_DATA]" at bounding box center [131, 152] width 153 height 13
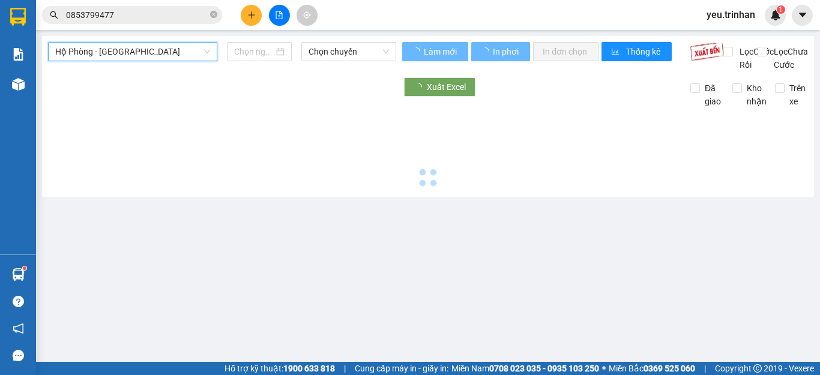
type input "[DATE]"
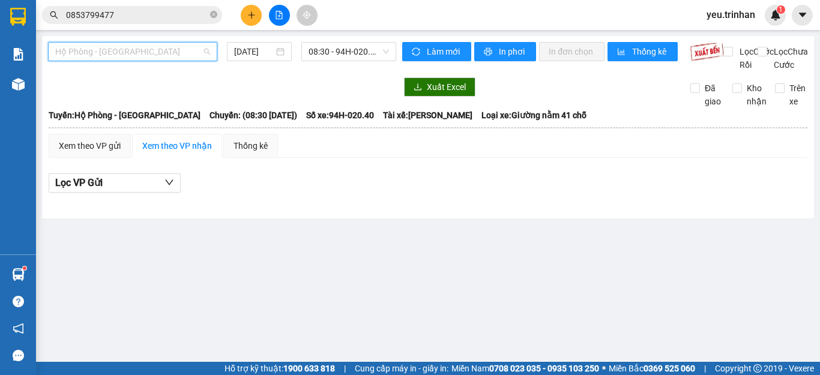
click at [97, 45] on span "Hộ Phòng - [GEOGRAPHIC_DATA]" at bounding box center [132, 52] width 155 height 18
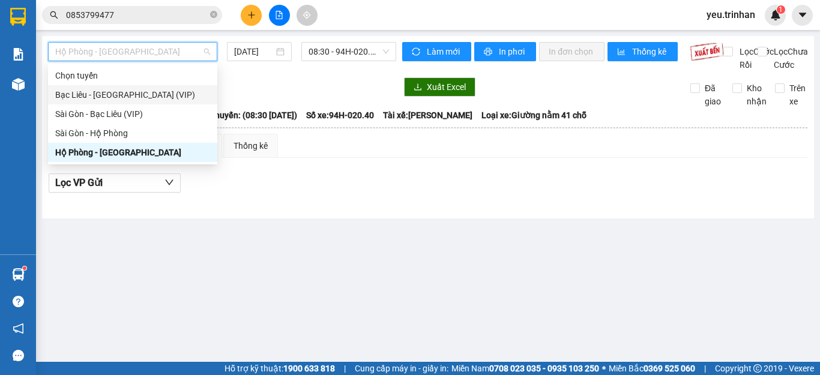
click at [82, 92] on div "Bạc Liêu - [GEOGRAPHIC_DATA] (VIP)" at bounding box center [132, 94] width 155 height 13
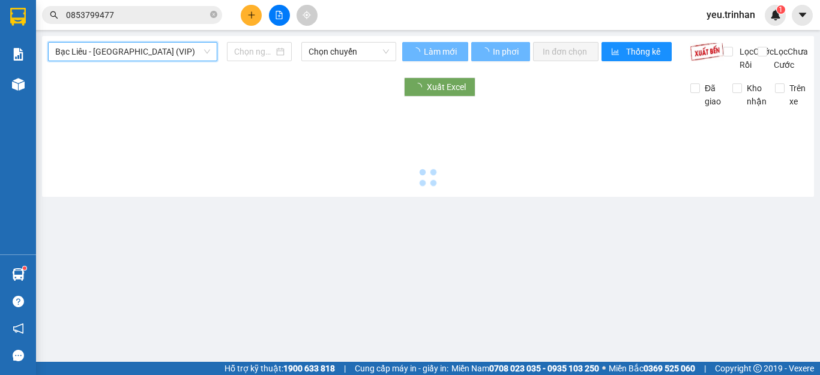
type input "[DATE]"
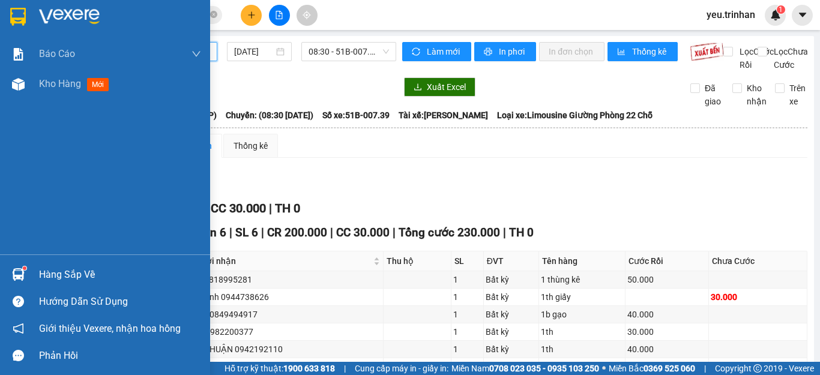
click at [17, 17] on img at bounding box center [18, 17] width 16 height 18
